Goal: Find specific page/section: Find specific page/section

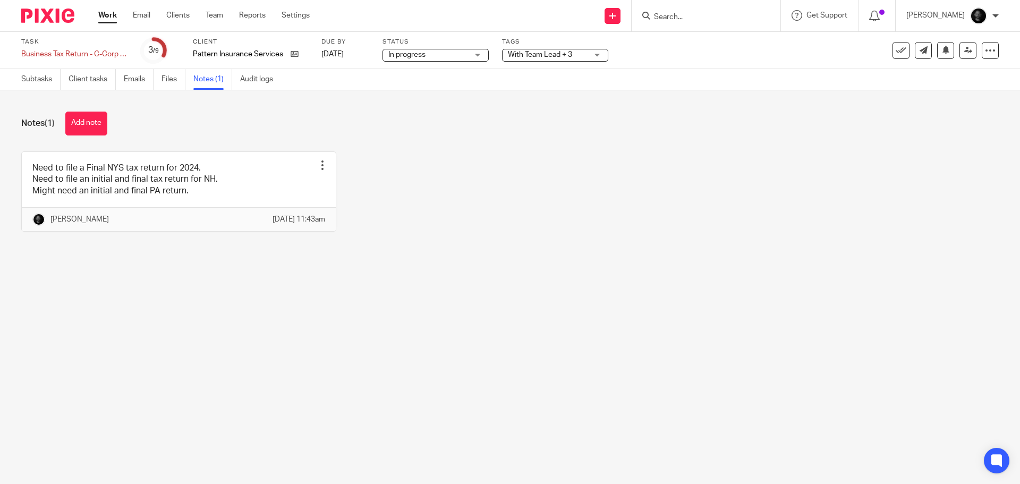
click at [683, 19] on input "Search" at bounding box center [701, 18] width 96 height 10
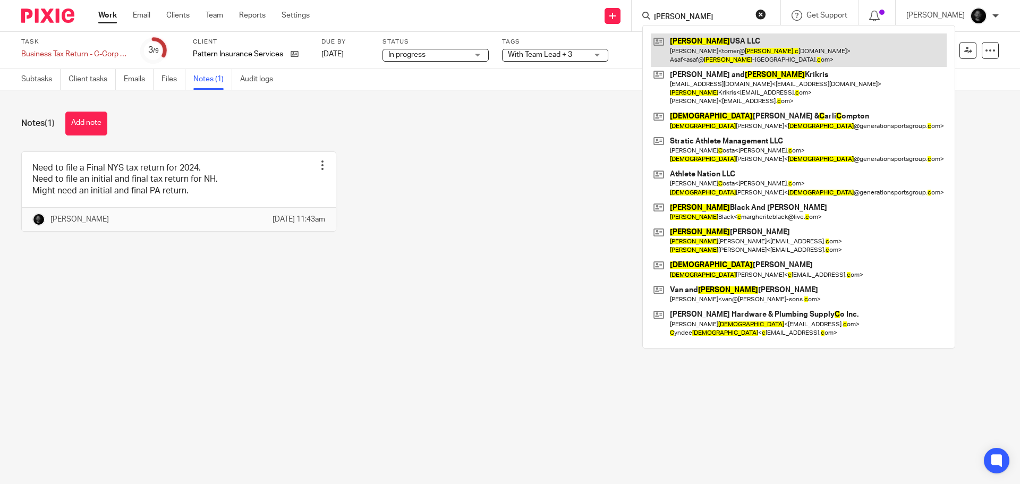
type input "christina c"
click at [729, 38] on link at bounding box center [799, 49] width 296 height 33
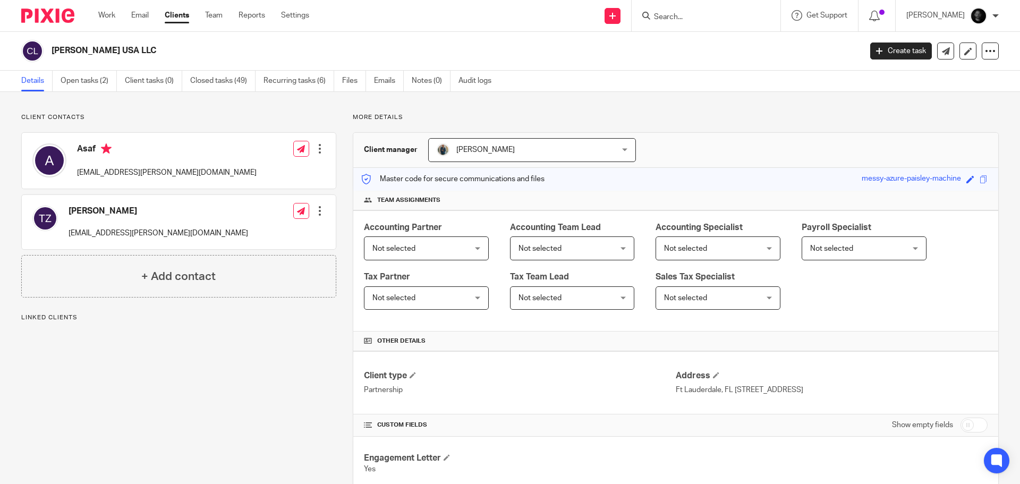
click at [79, 91] on main "Christina USA LLC Create task Export data Merge Archive client Delete client De…" at bounding box center [510, 242] width 1020 height 484
click at [81, 86] on link "Open tasks (2)" at bounding box center [89, 81] width 56 height 21
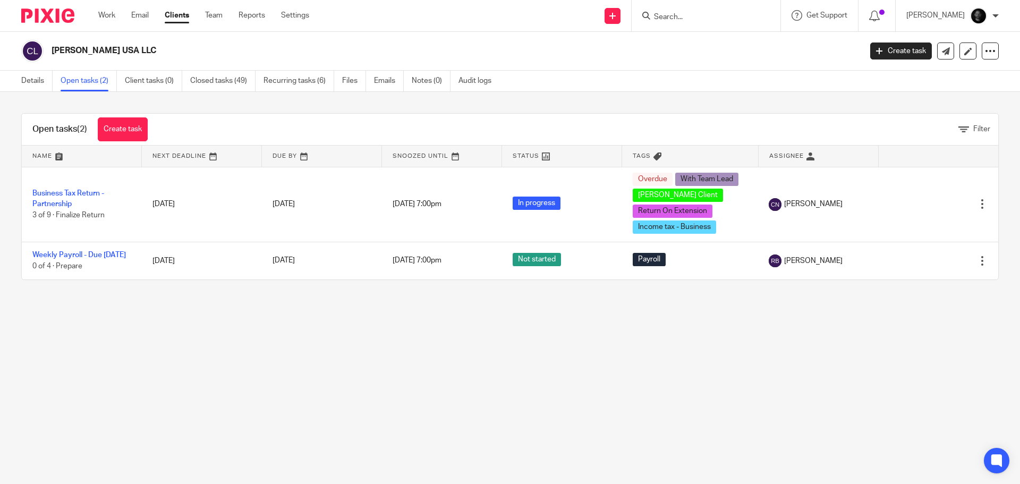
click at [686, 13] on input "Search" at bounding box center [701, 18] width 96 height 10
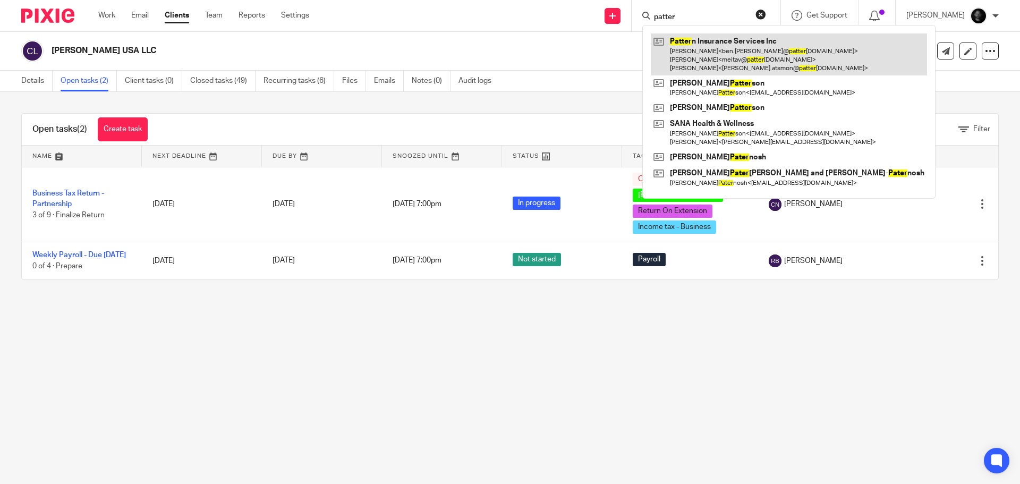
type input "patter"
click at [702, 55] on link at bounding box center [789, 54] width 276 height 42
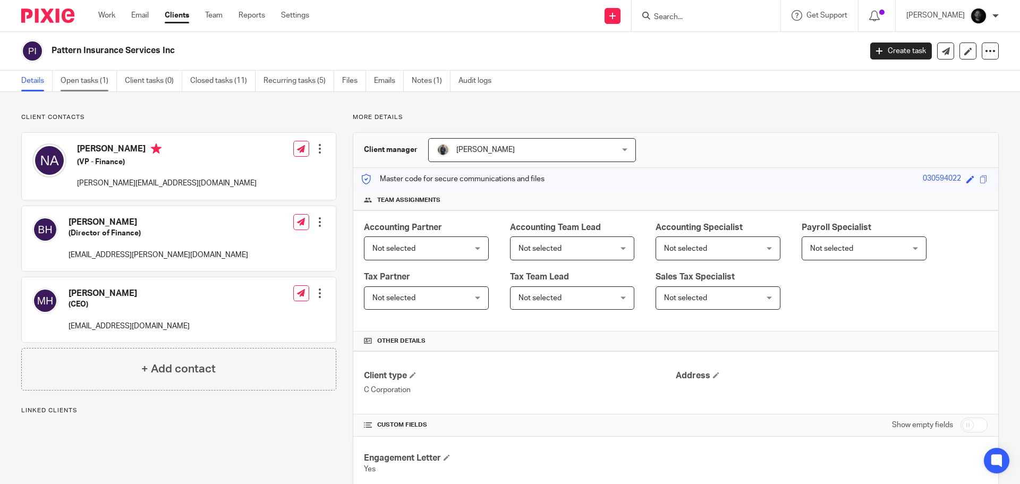
click at [96, 83] on link "Open tasks (1)" at bounding box center [89, 81] width 56 height 21
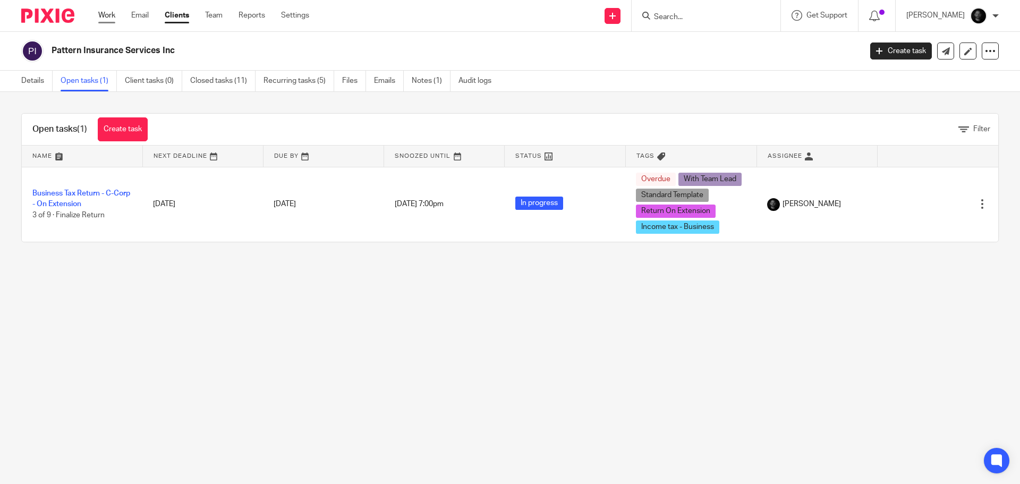
click at [113, 20] on link "Work" at bounding box center [106, 15] width 17 height 11
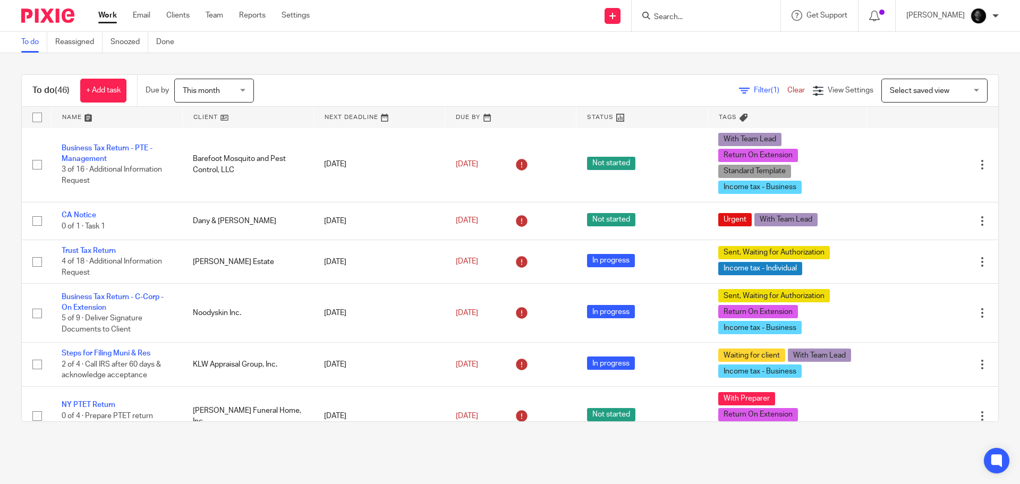
scroll to position [319, 0]
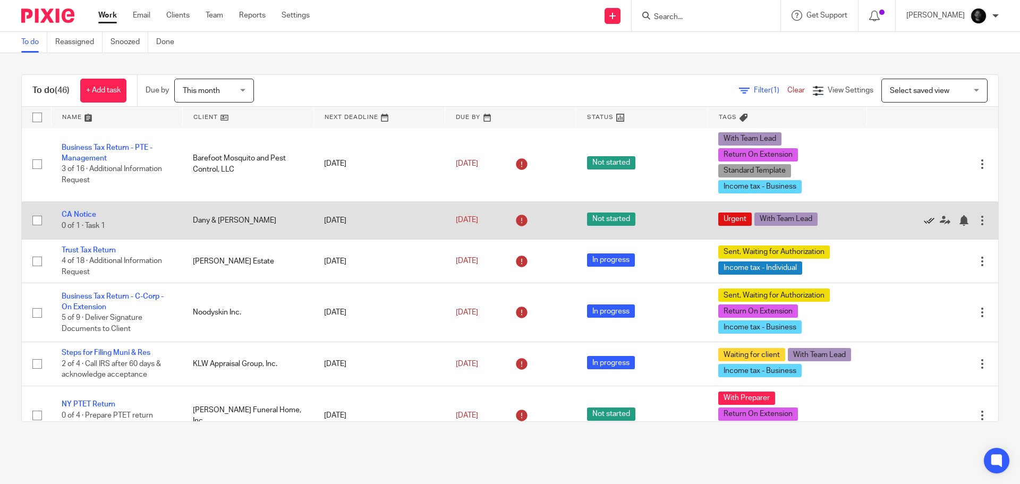
click at [924, 219] on icon at bounding box center [929, 220] width 11 height 11
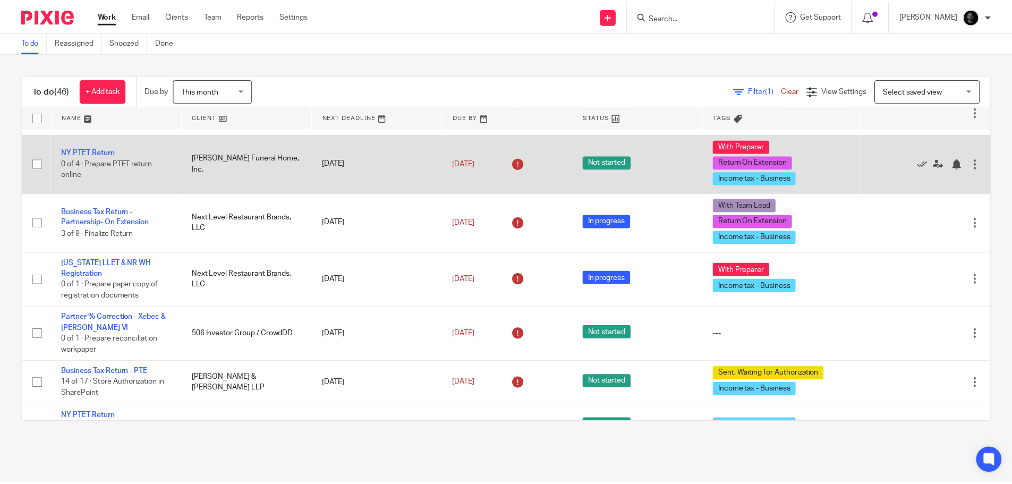
scroll to position [531, 0]
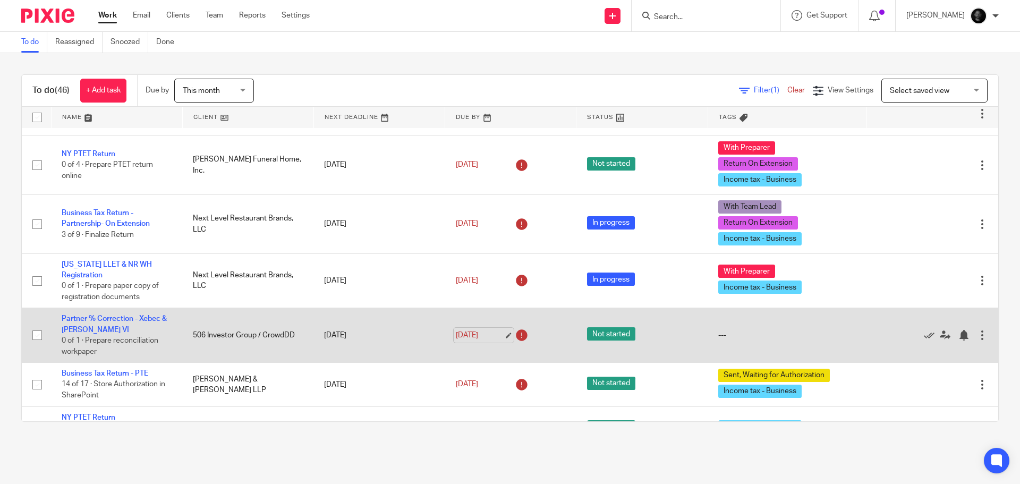
click at [493, 336] on link "[DATE]" at bounding box center [480, 335] width 48 height 11
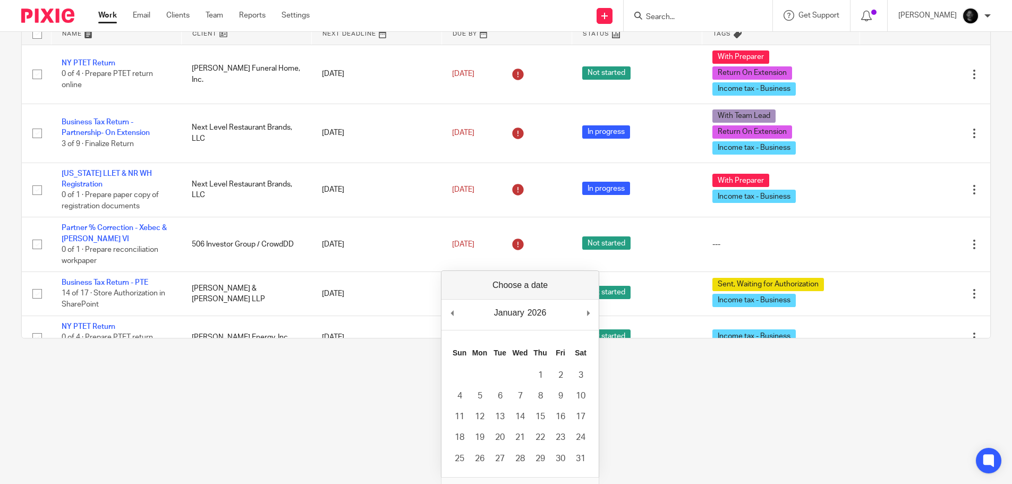
scroll to position [103, 0]
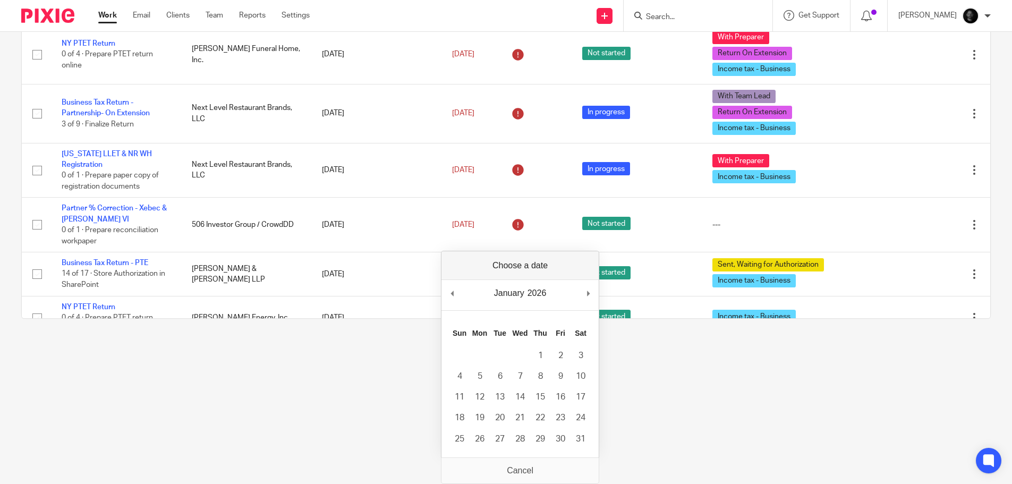
click at [446, 294] on div "January January February March April May June July August September October Nov…" at bounding box center [519, 295] width 157 height 30
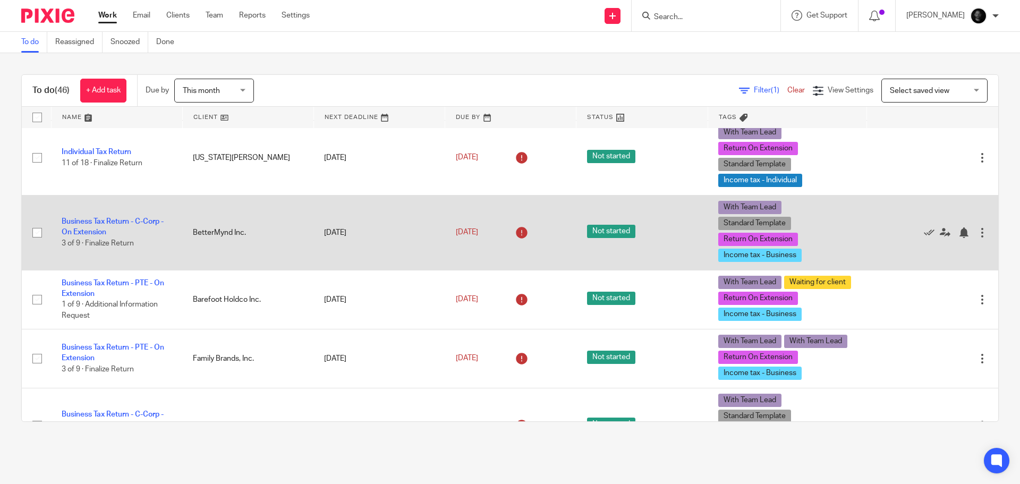
scroll to position [1169, 0]
